Goal: Information Seeking & Learning: Learn about a topic

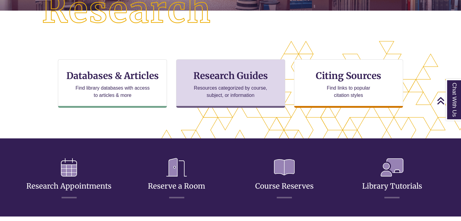
scroll to position [132, 461]
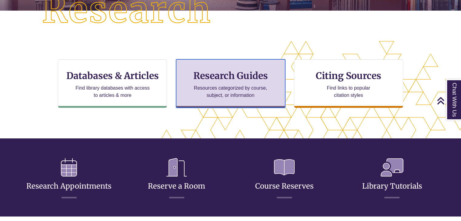
click at [212, 85] on p "Resources categorized by course, subject, or information" at bounding box center [230, 92] width 79 height 15
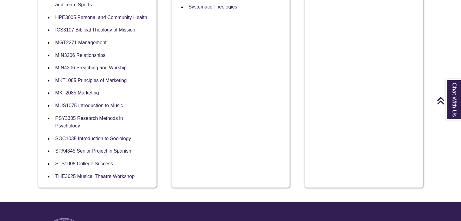
scroll to position [543, 0]
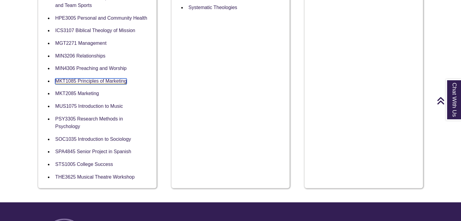
click at [80, 79] on link "MKT1085 Principles of Marketing" at bounding box center [91, 82] width 72 height 6
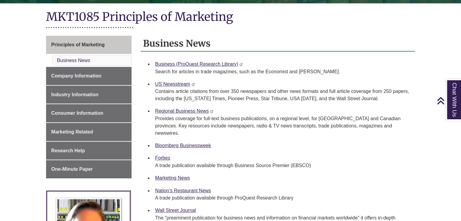
scroll to position [135, 0]
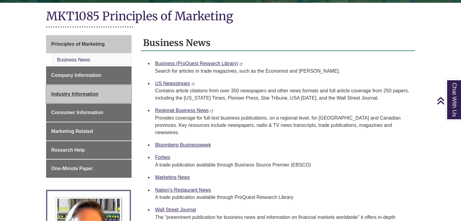
click at [99, 97] on link "Industry Information" at bounding box center [89, 94] width 86 height 18
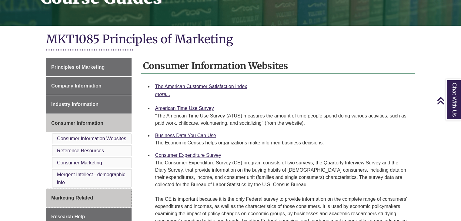
scroll to position [109, 0]
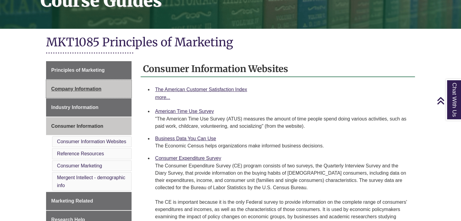
click at [100, 92] on link "Company Information" at bounding box center [89, 89] width 86 height 18
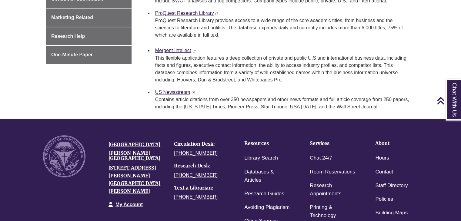
scroll to position [269, 0]
click at [176, 50] on link "Mergent Intellect" at bounding box center [173, 50] width 36 height 5
